Goal: Task Accomplishment & Management: Complete application form

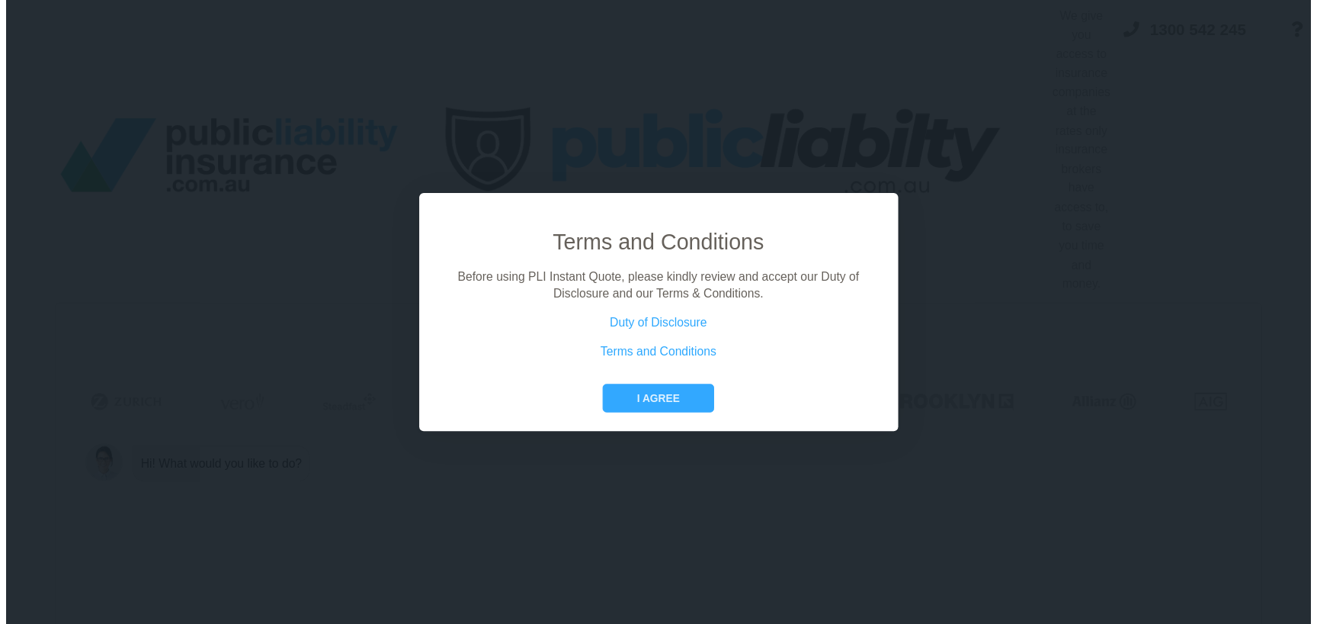
scroll to position [0, 11]
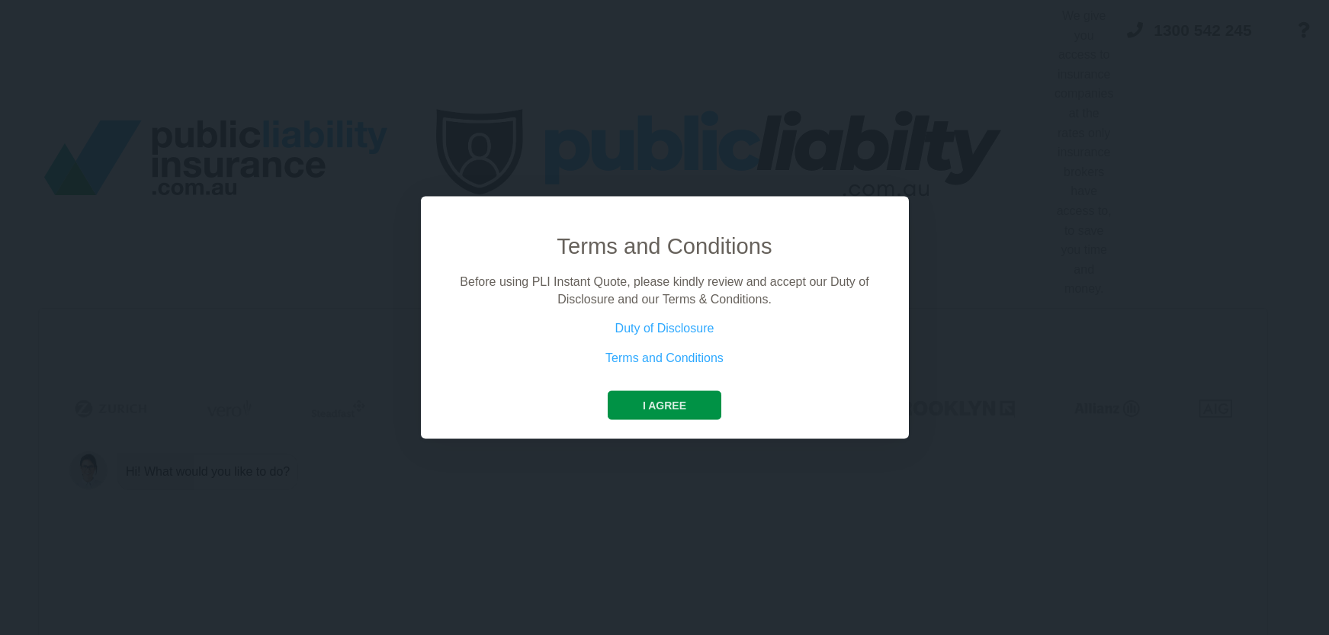
click at [666, 413] on button "I agree" at bounding box center [665, 405] width 114 height 29
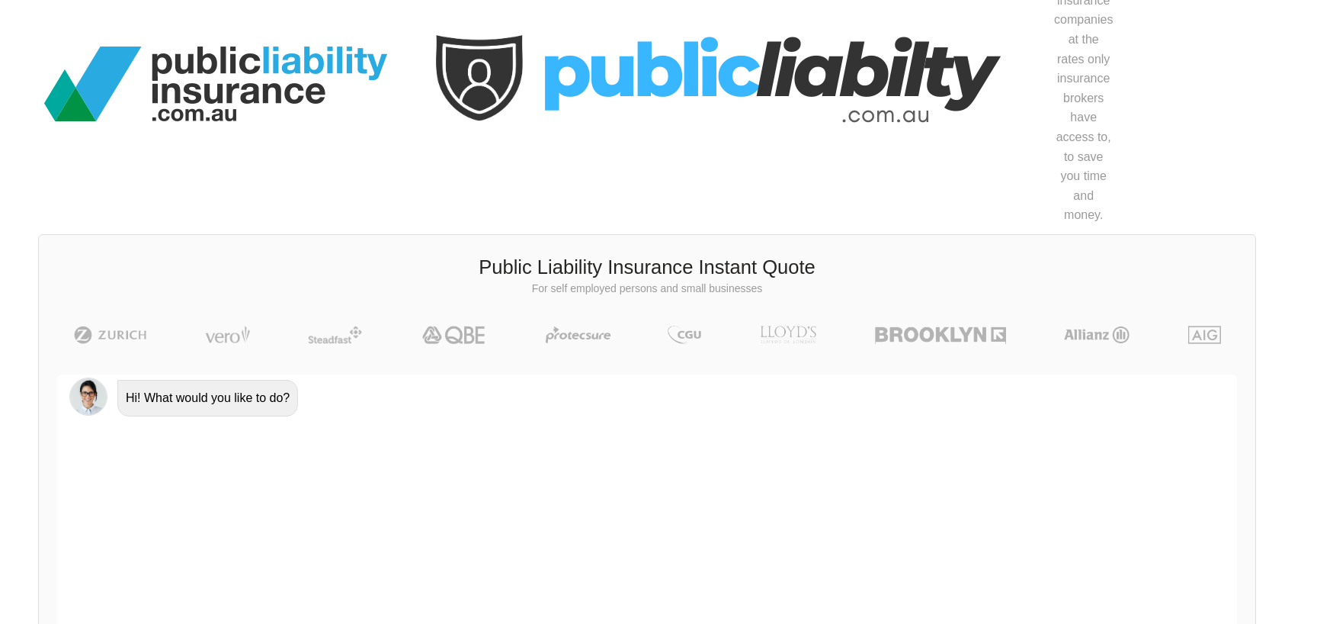
scroll to position [247, 11]
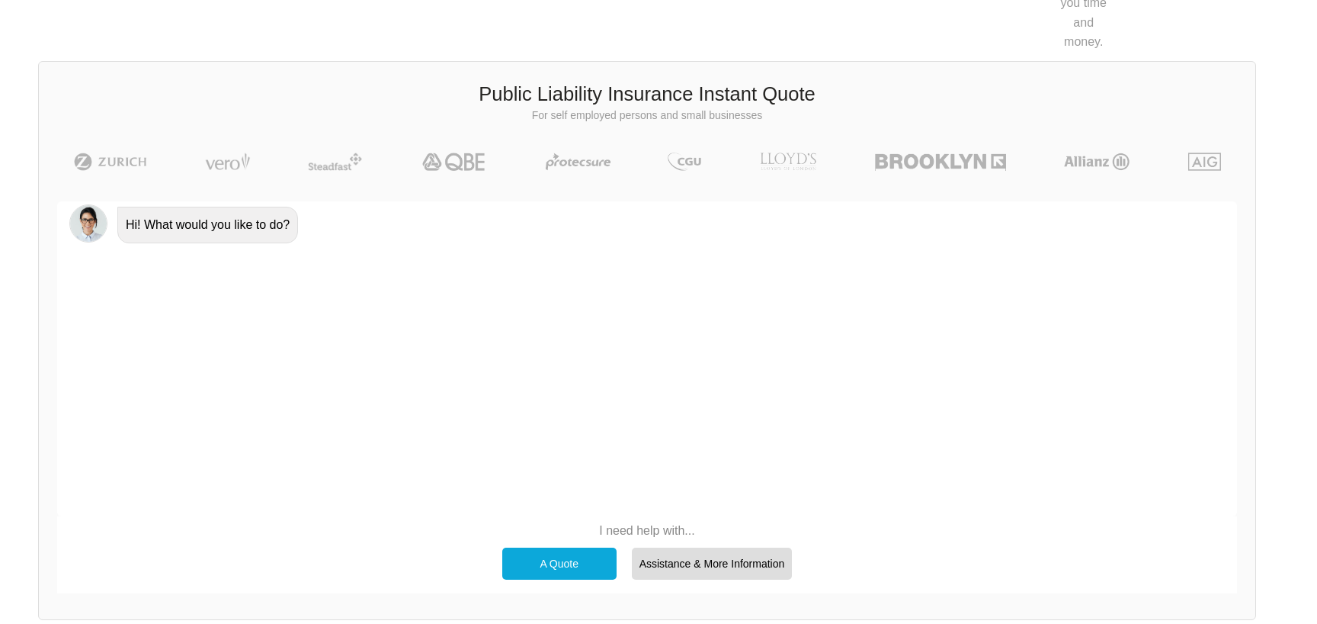
click at [551, 560] on div "A Quote" at bounding box center [559, 563] width 114 height 32
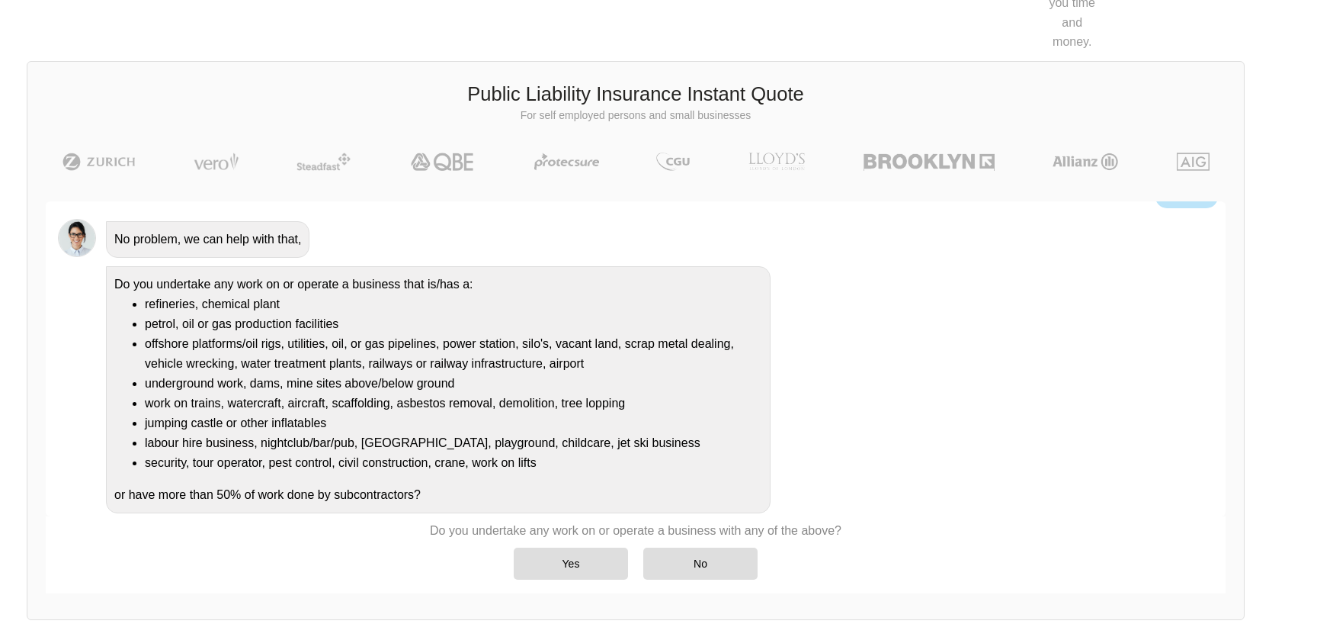
scroll to position [87, 0]
click at [713, 557] on div "No" at bounding box center [700, 563] width 114 height 32
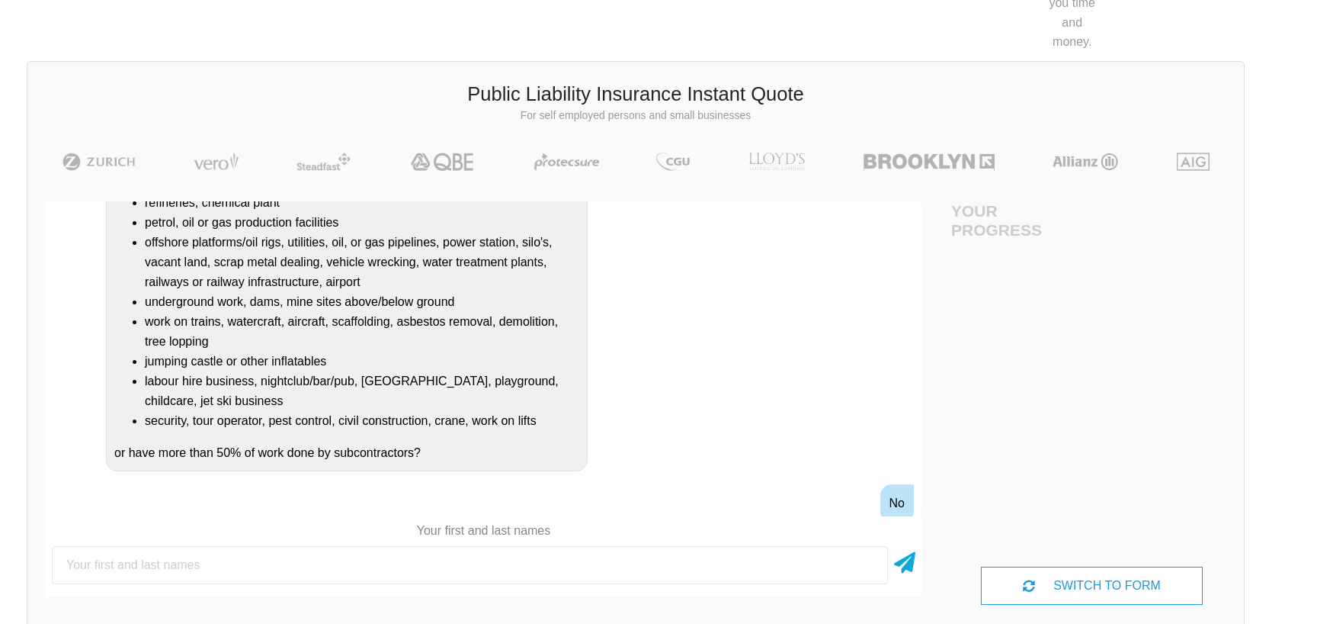
scroll to position [247, 69]
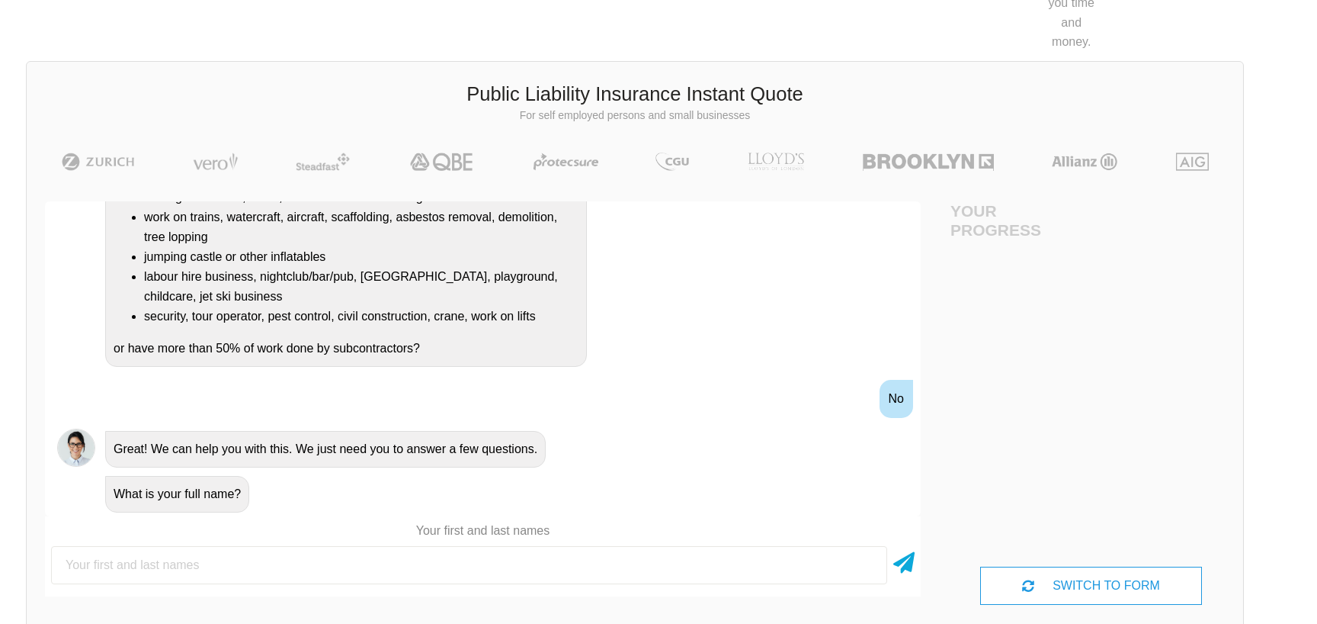
click at [624, 551] on input "text" at bounding box center [469, 565] width 836 height 38
type input "[PERSON_NAME]"
click at [1041, 579] on div "SWITCH TO FORM" at bounding box center [1091, 585] width 223 height 38
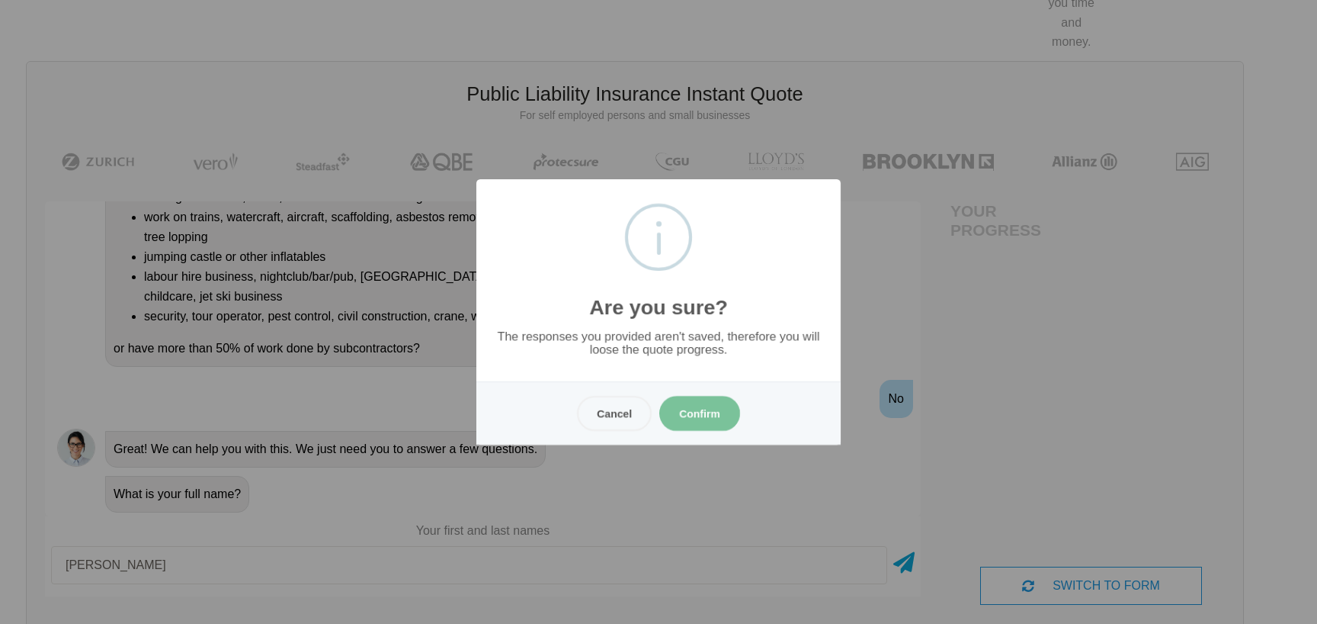
click at [688, 414] on button "Confirm" at bounding box center [699, 413] width 81 height 35
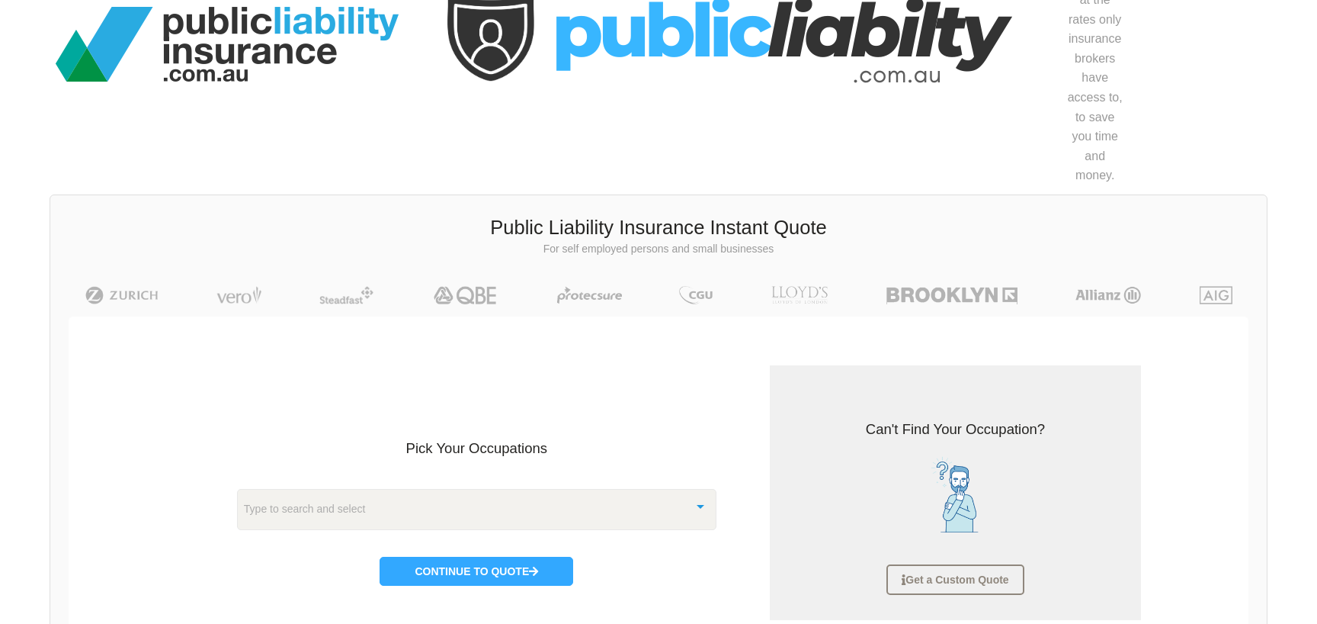
scroll to position [252, 0]
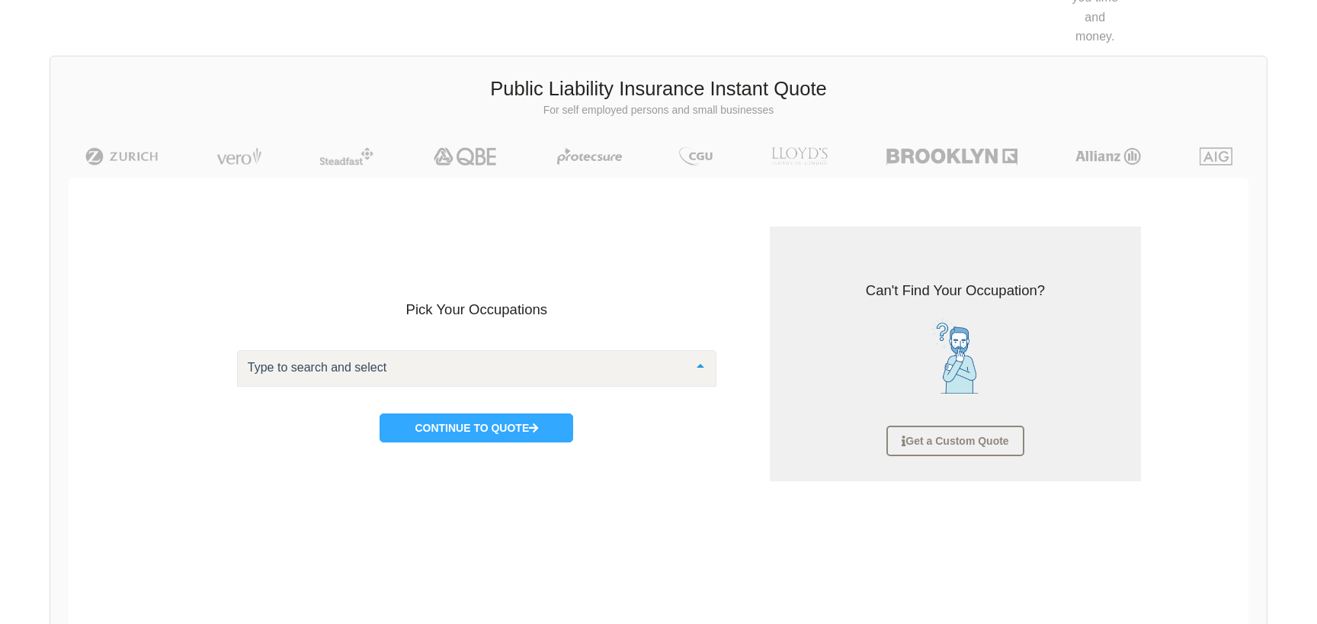
click at [450, 365] on div at bounding box center [477, 368] width 480 height 37
type input "h"
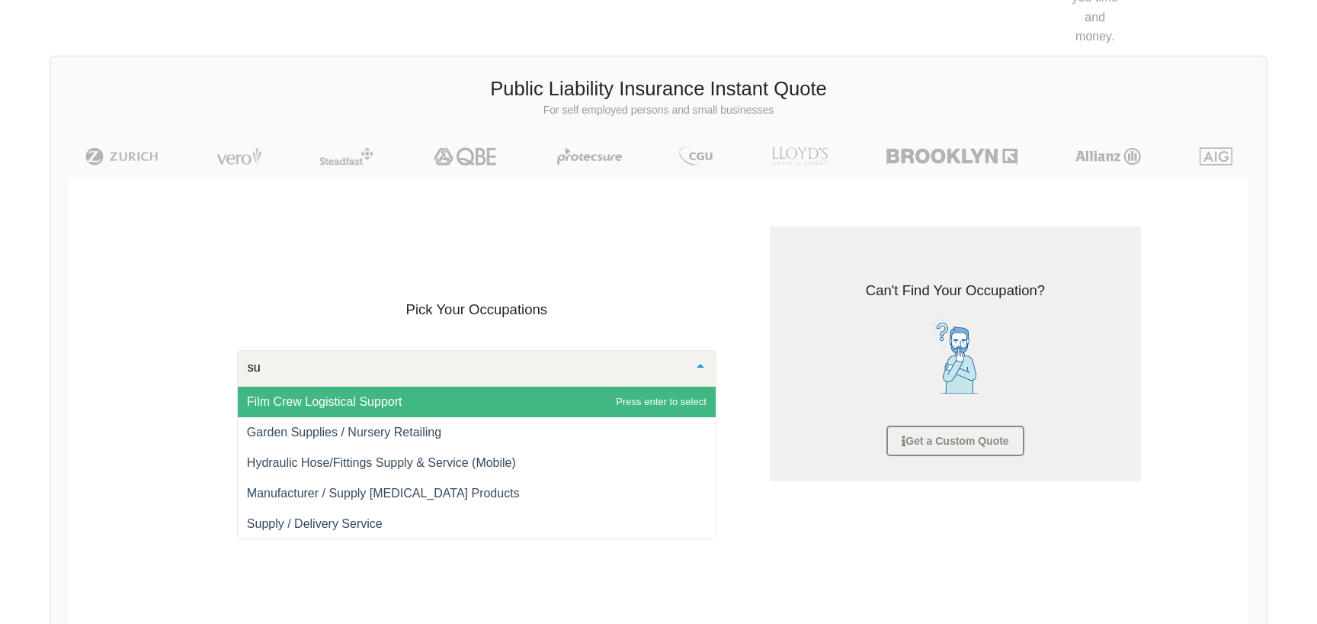
type input "s"
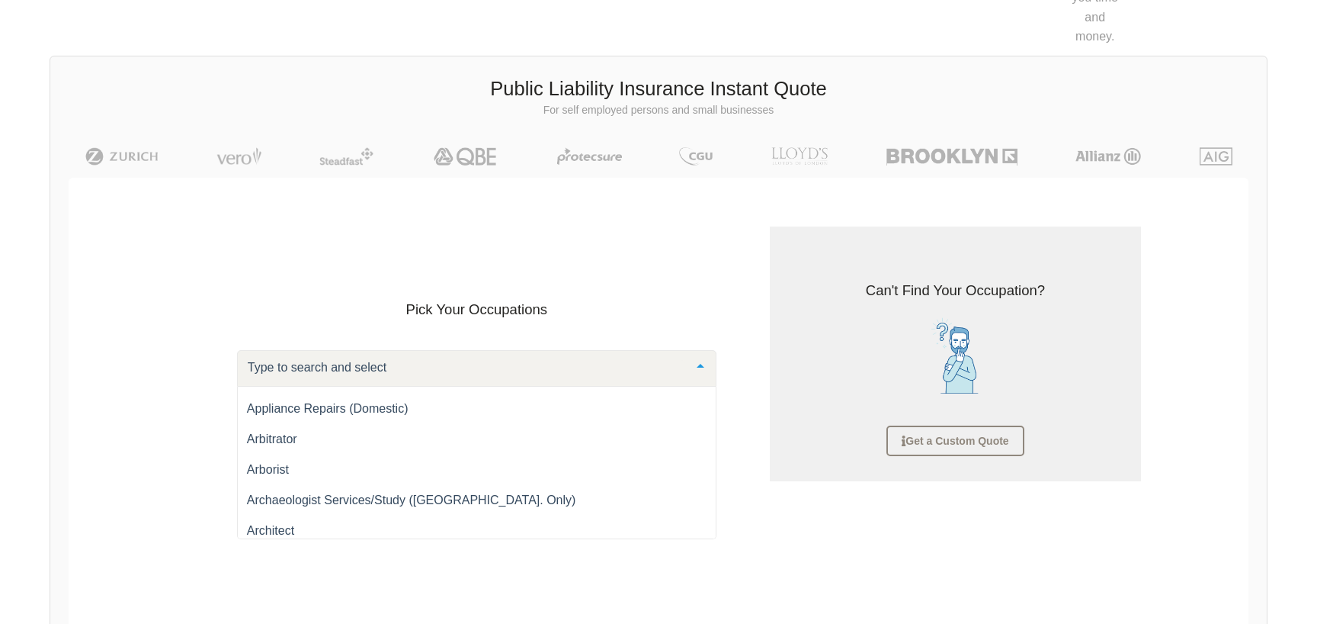
scroll to position [941, 0]
